Goal: Transaction & Acquisition: Purchase product/service

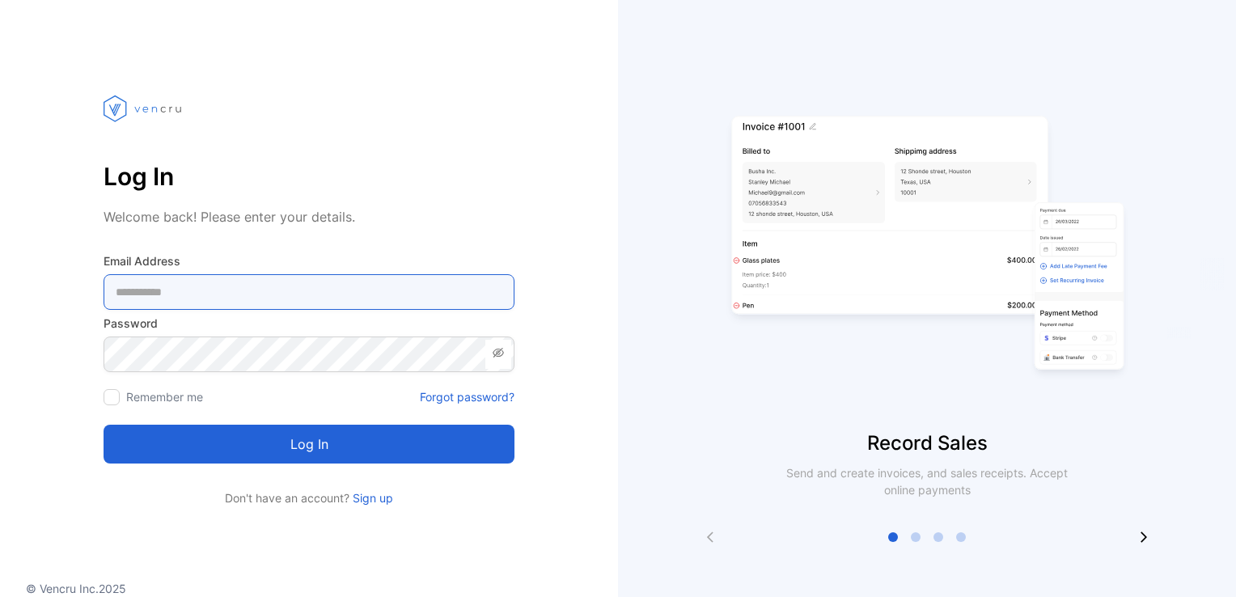
type Address-inputemail "**********"
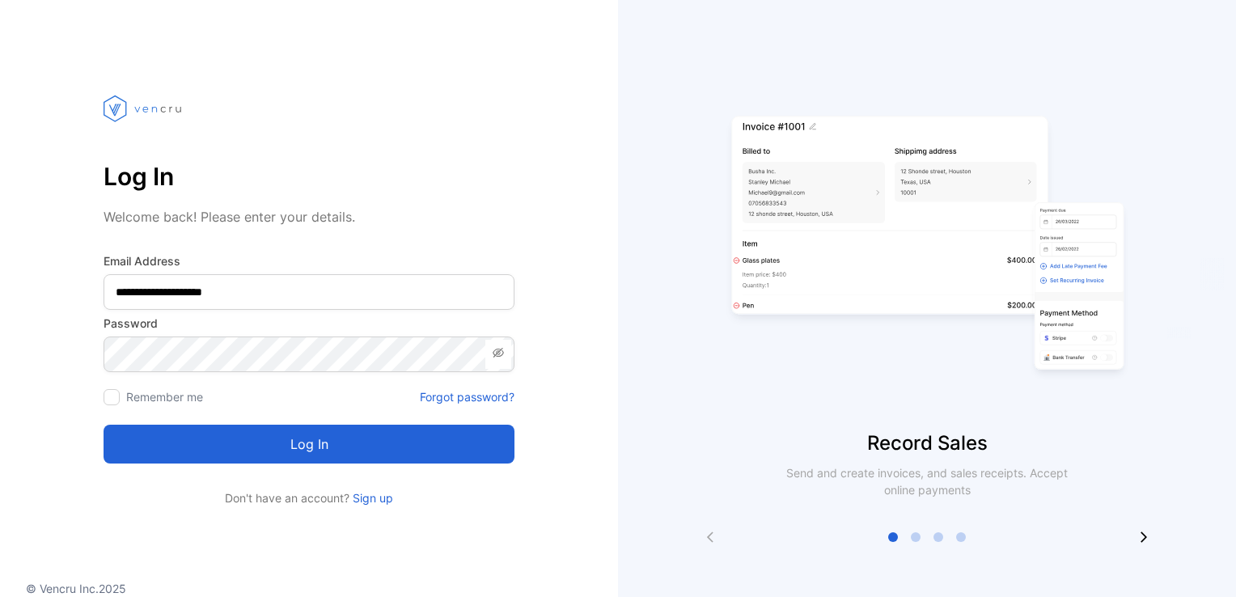
click at [340, 450] on button "Log in" at bounding box center [309, 444] width 411 height 39
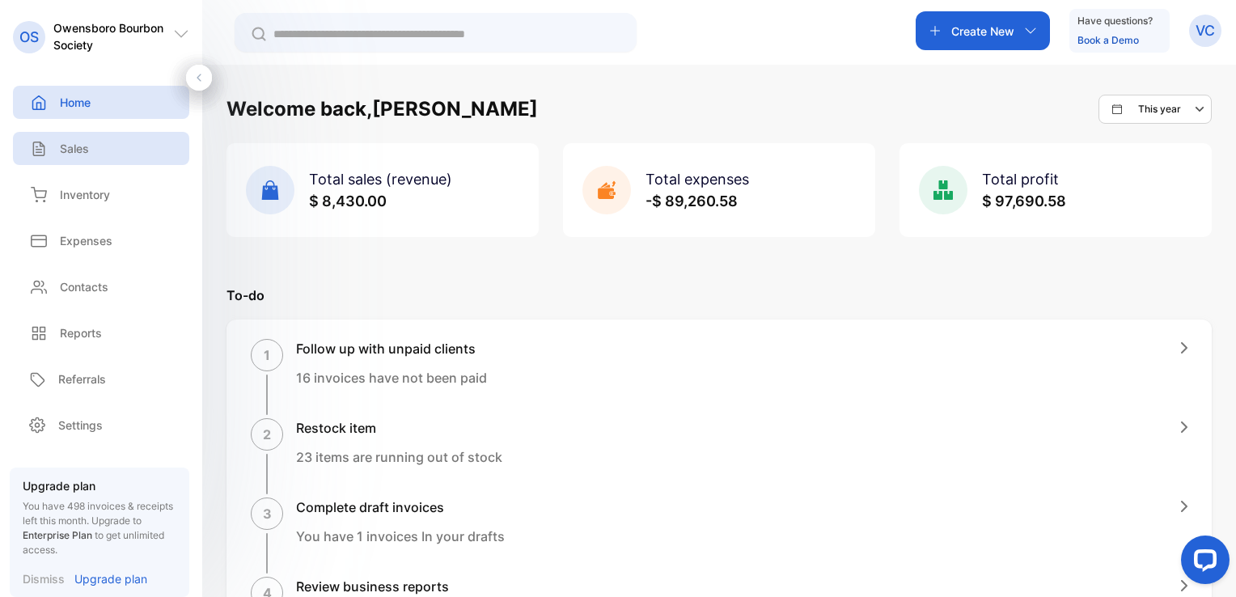
click at [58, 147] on div "Sales" at bounding box center [57, 148] width 63 height 17
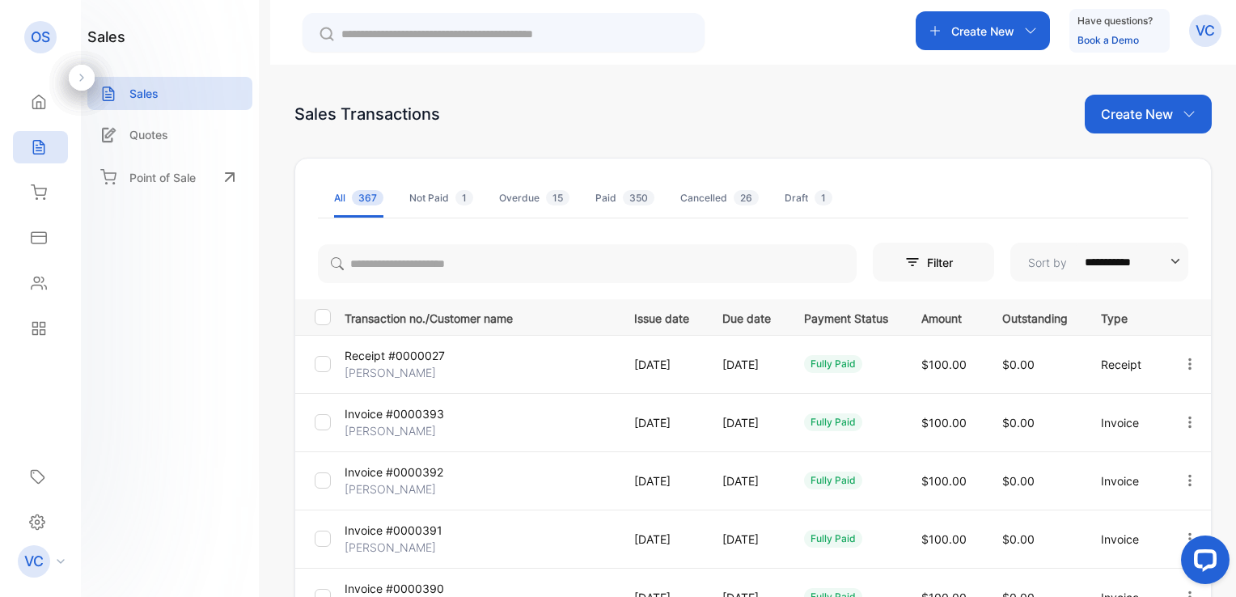
click at [1150, 112] on p "Create New" at bounding box center [1137, 113] width 72 height 19
click at [1146, 166] on span "Invoice" at bounding box center [1151, 167] width 38 height 17
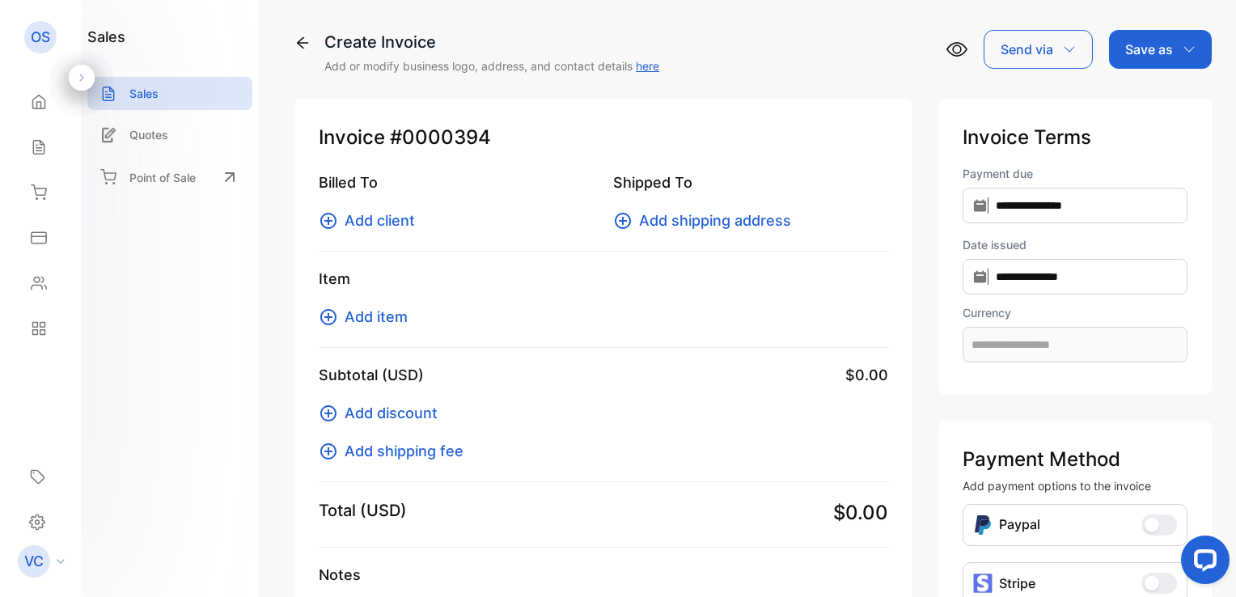
type input "**********"
click at [374, 222] on span "Add client" at bounding box center [380, 221] width 70 height 22
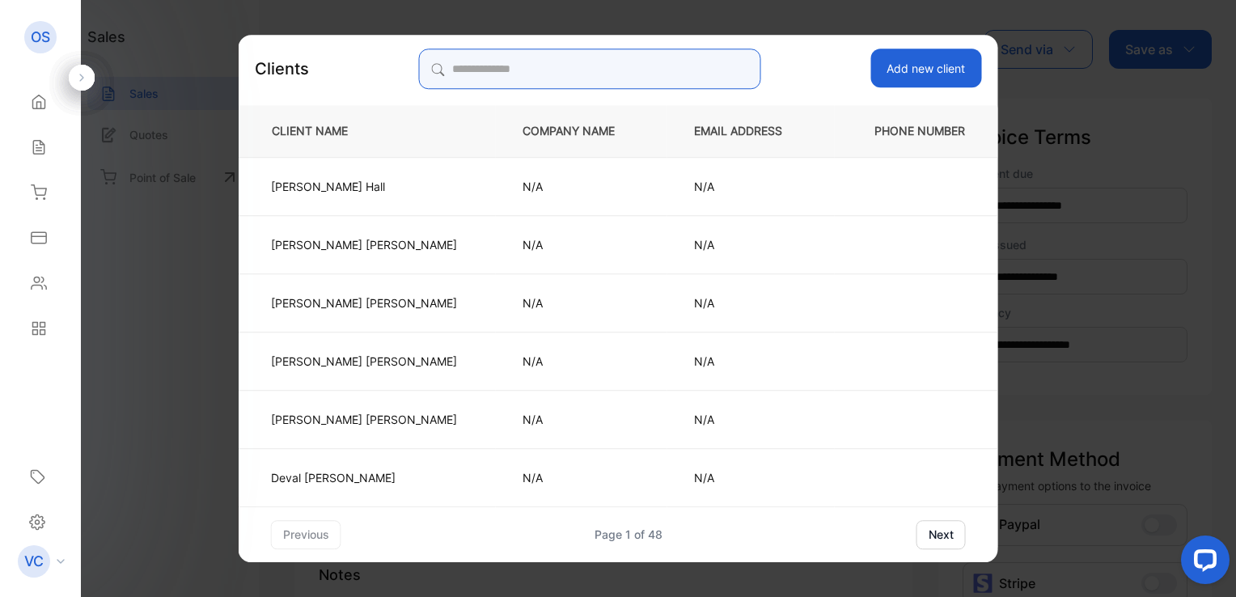
click at [528, 78] on input "search" at bounding box center [589, 69] width 341 height 40
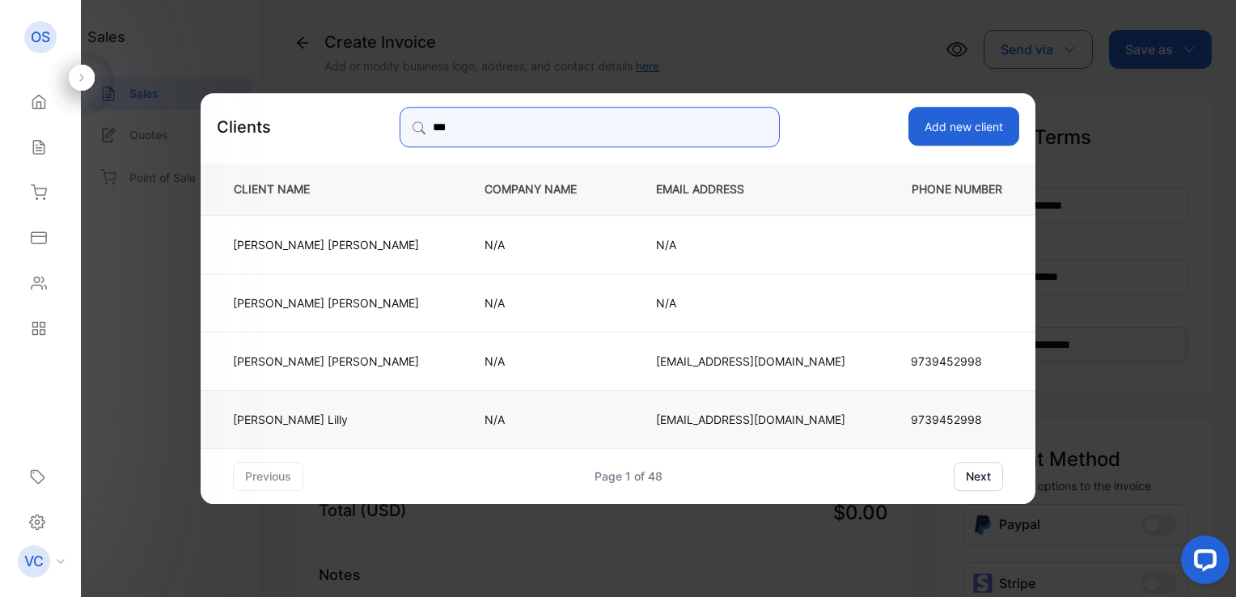
type input "***"
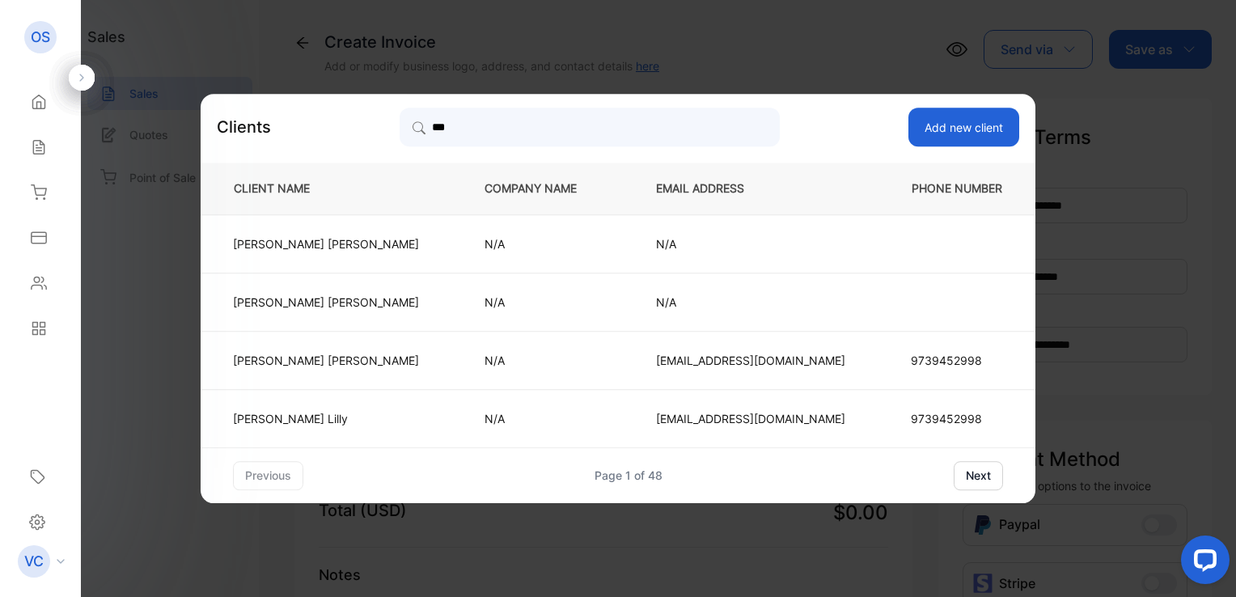
click at [381, 403] on td "[PERSON_NAME]" at bounding box center [329, 418] width 257 height 58
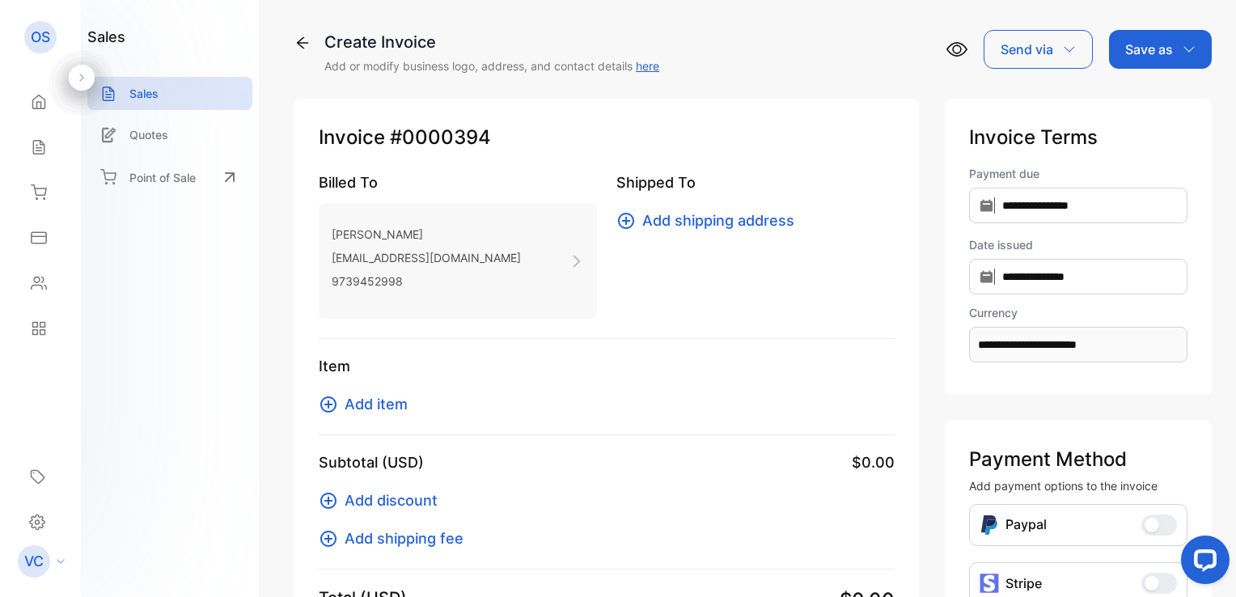
click at [379, 406] on span "Add item" at bounding box center [376, 404] width 63 height 22
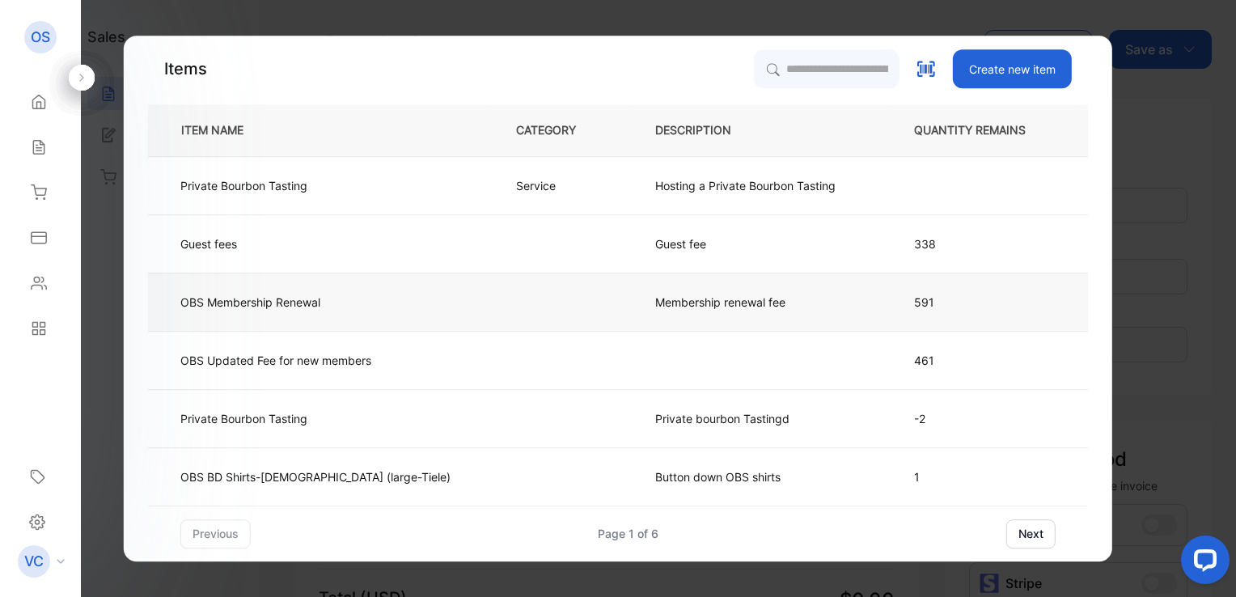
click at [655, 299] on p "Membership renewal fee" at bounding box center [720, 302] width 130 height 17
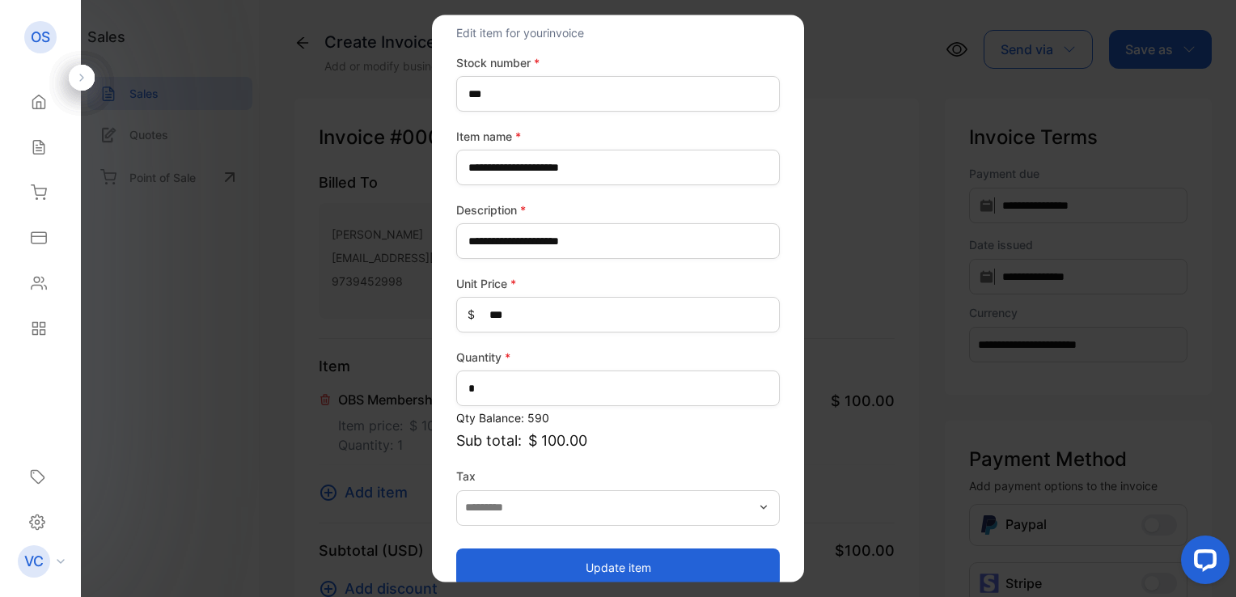
scroll to position [71, 0]
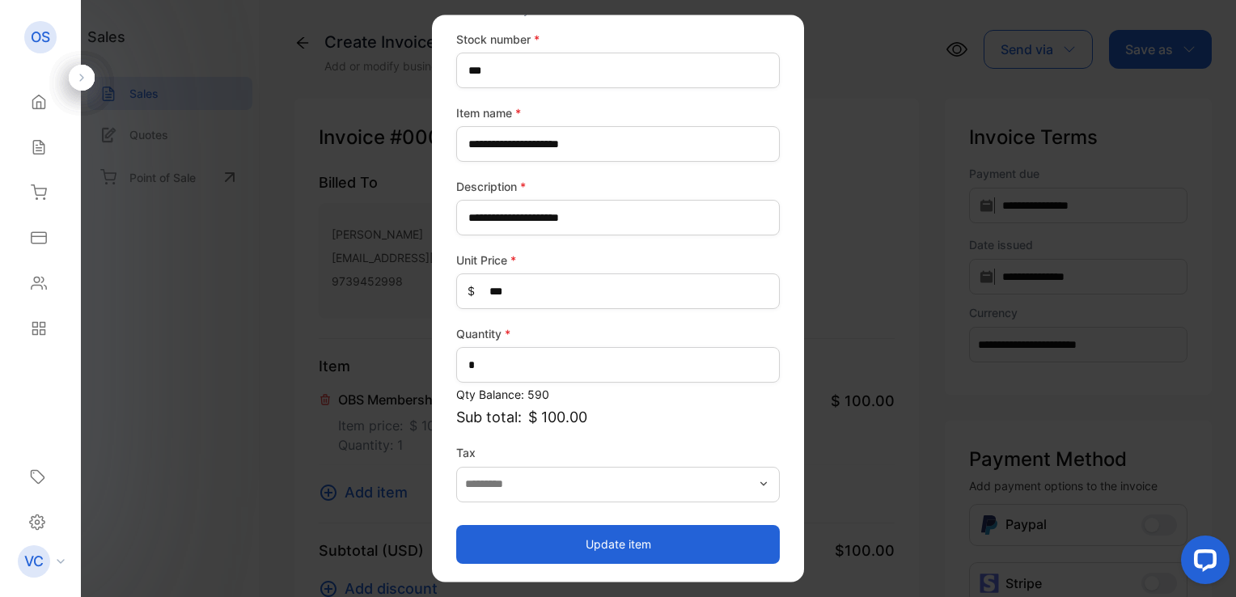
click at [583, 543] on button "Update item" at bounding box center [618, 544] width 324 height 39
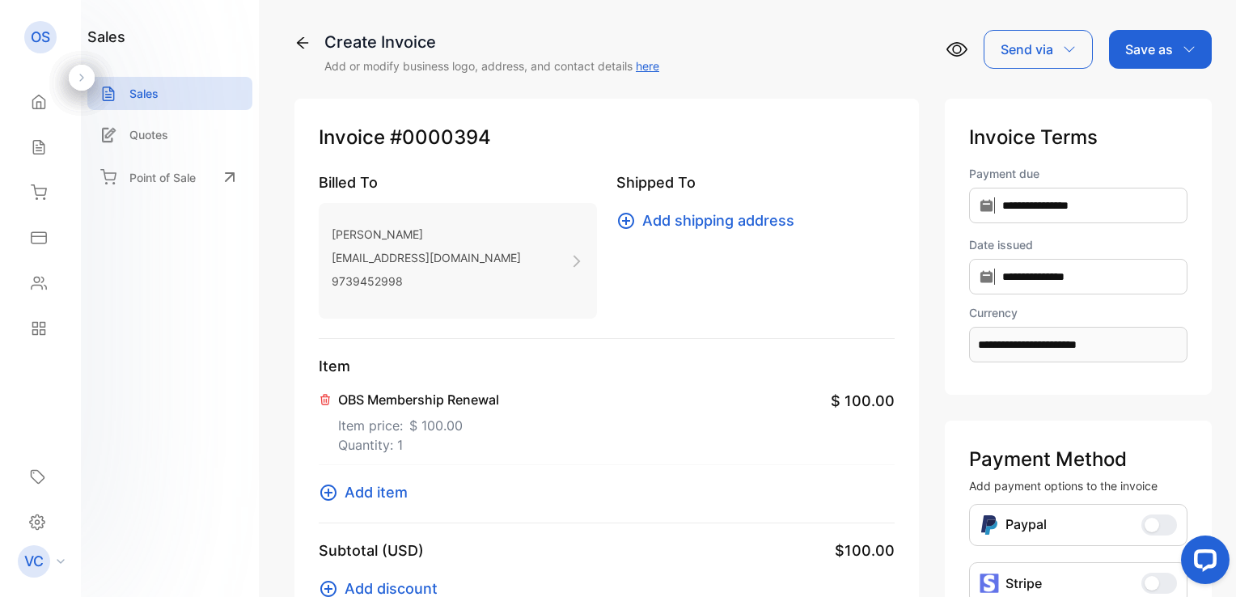
click at [1143, 53] on p "Save as" at bounding box center [1149, 49] width 48 height 19
click at [1143, 103] on div "Invoice" at bounding box center [1156, 103] width 93 height 32
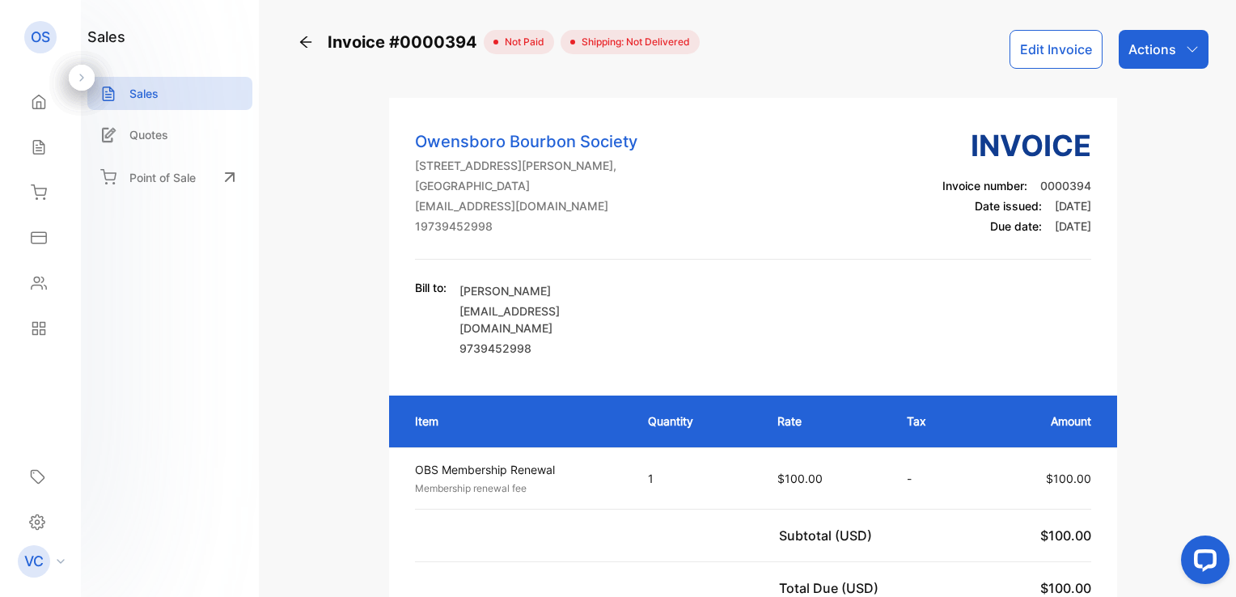
click at [1159, 46] on p "Actions" at bounding box center [1153, 49] width 48 height 19
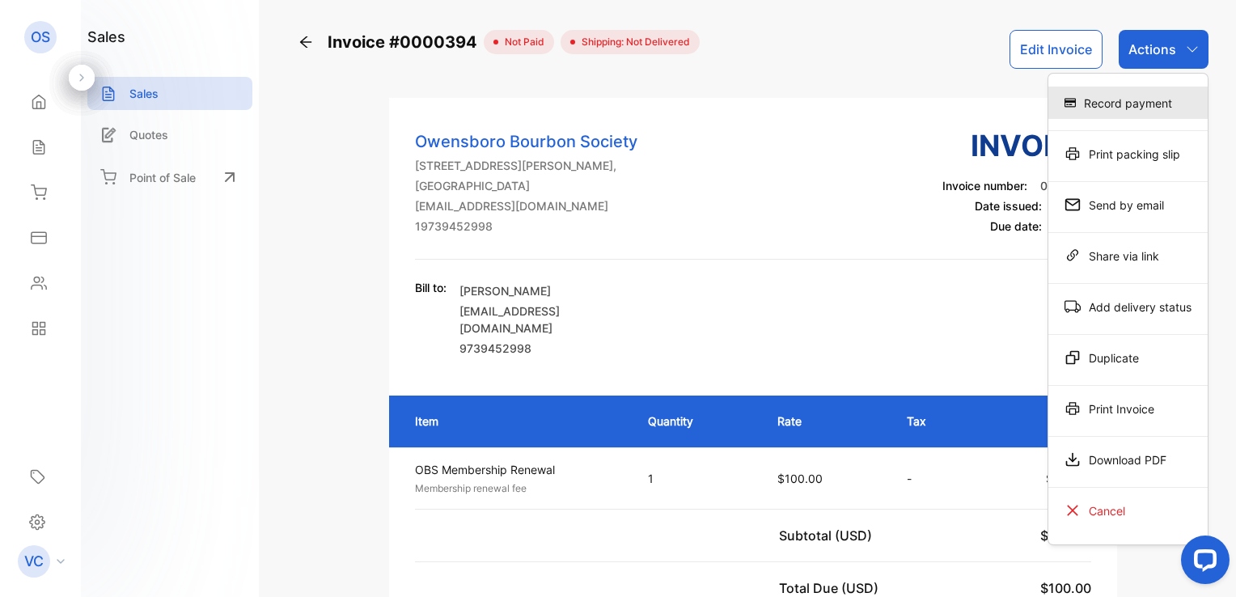
click at [1148, 107] on div "Record payment" at bounding box center [1128, 103] width 159 height 32
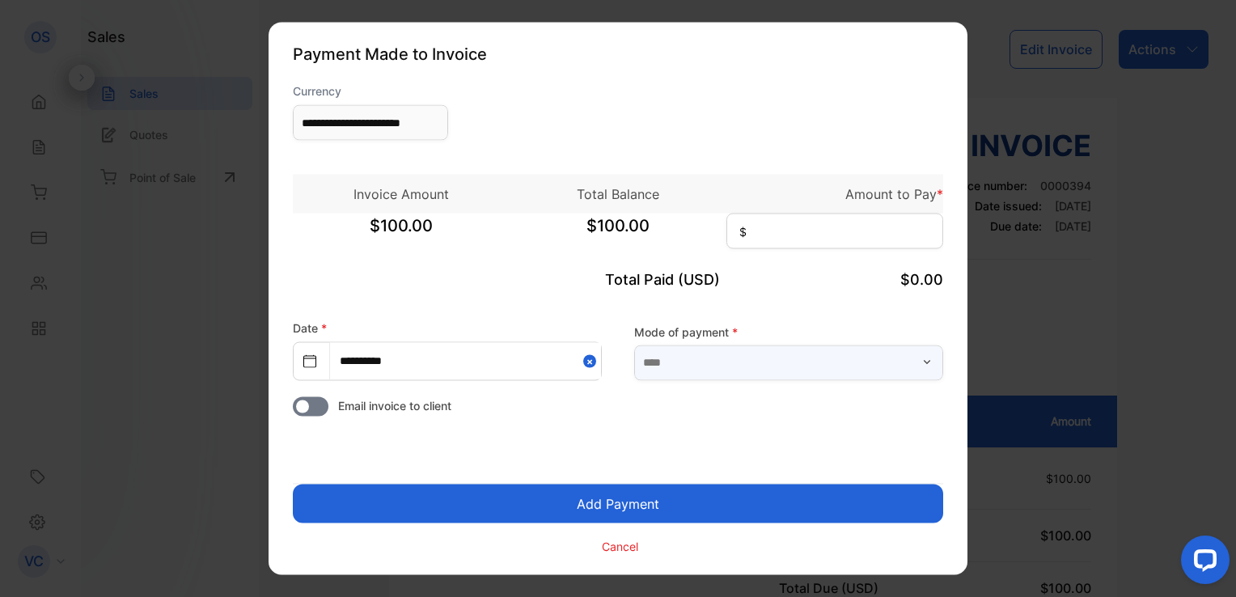
click at [745, 367] on input "text" at bounding box center [788, 363] width 309 height 36
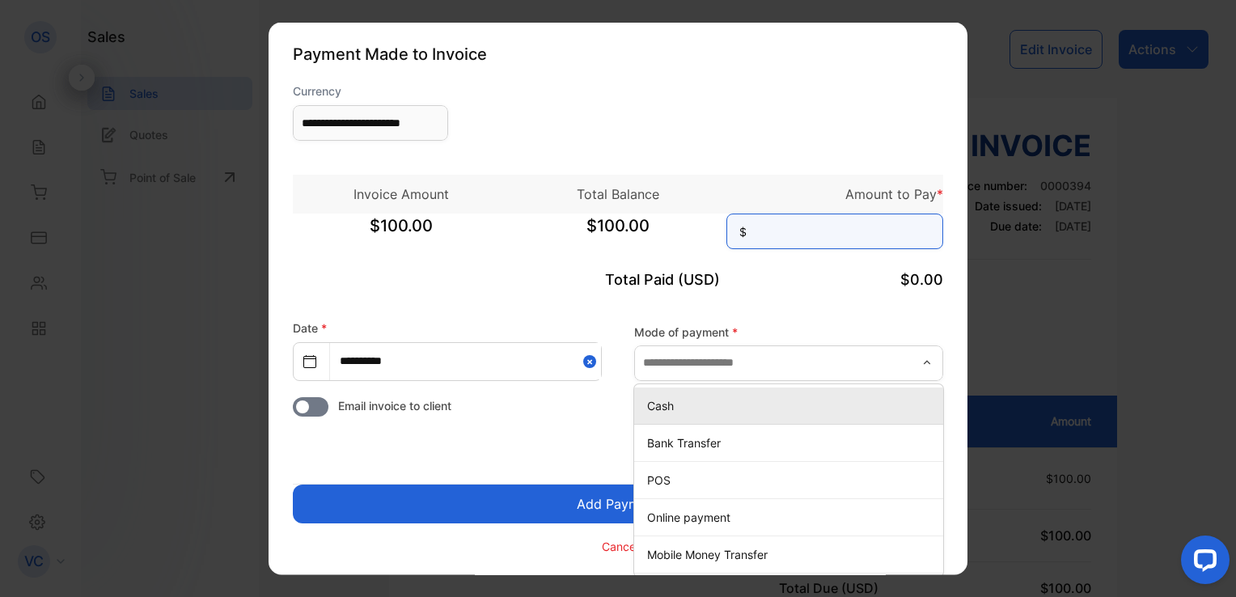
click at [784, 238] on input at bounding box center [835, 232] width 217 height 36
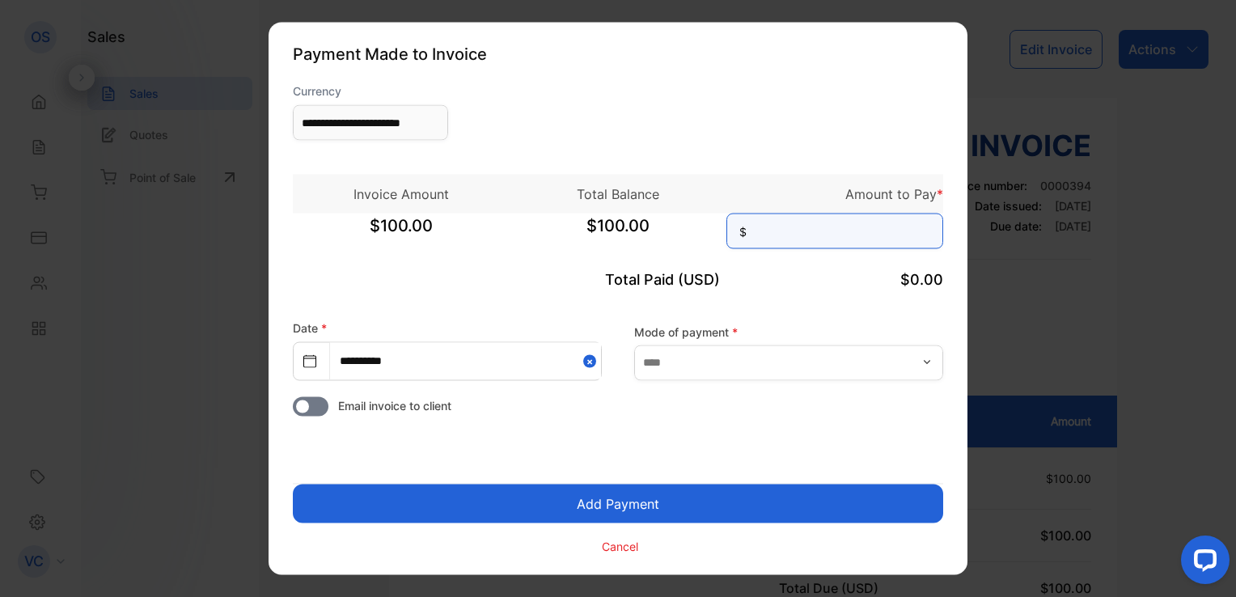
type input "***"
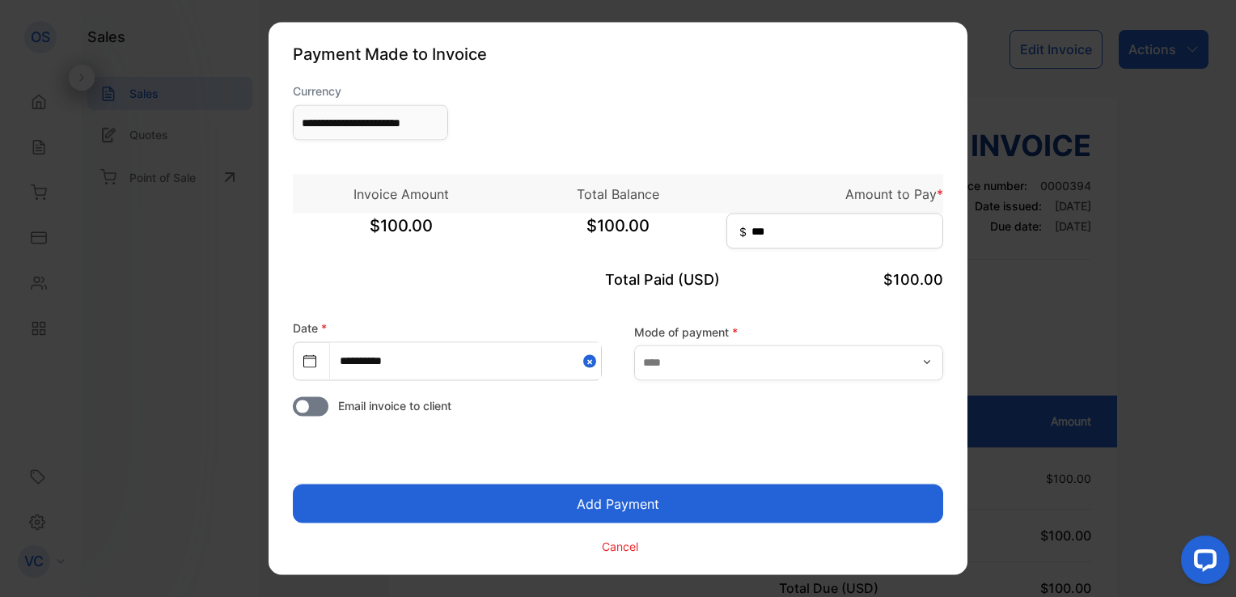
click at [647, 505] on button "Add Payment" at bounding box center [618, 504] width 651 height 39
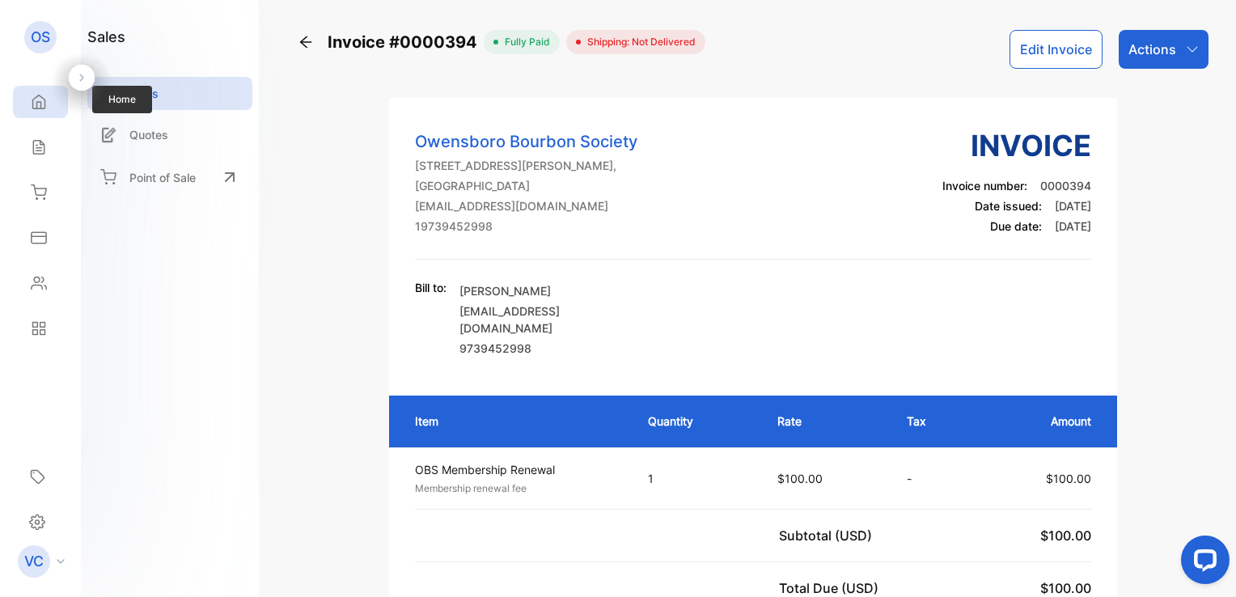
click at [31, 98] on icon at bounding box center [39, 102] width 16 height 16
